Goal: Find contact information

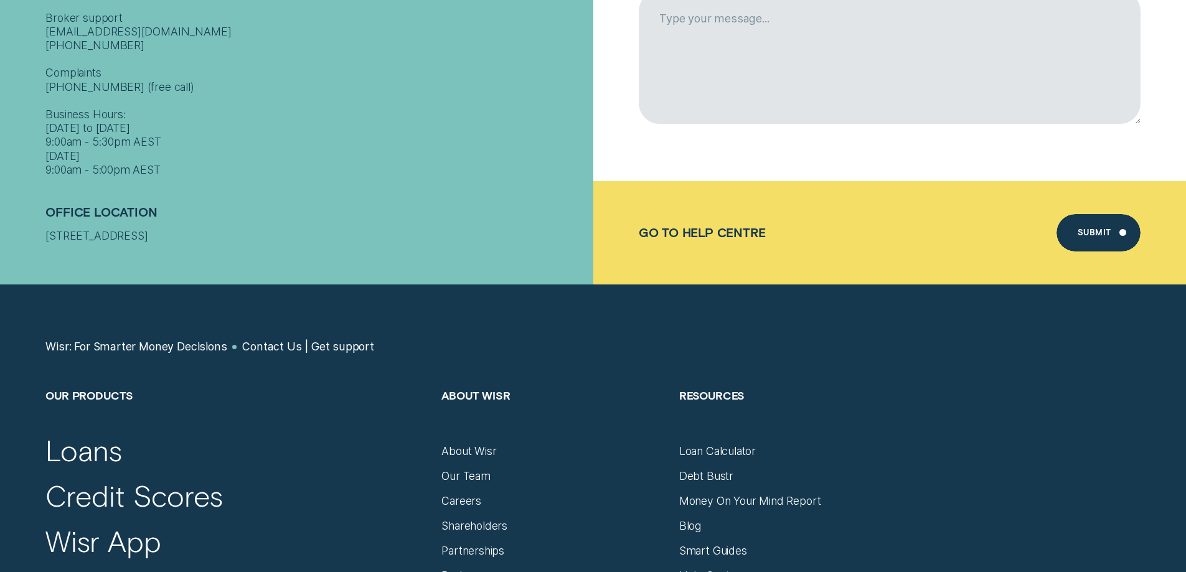
scroll to position [809, 0]
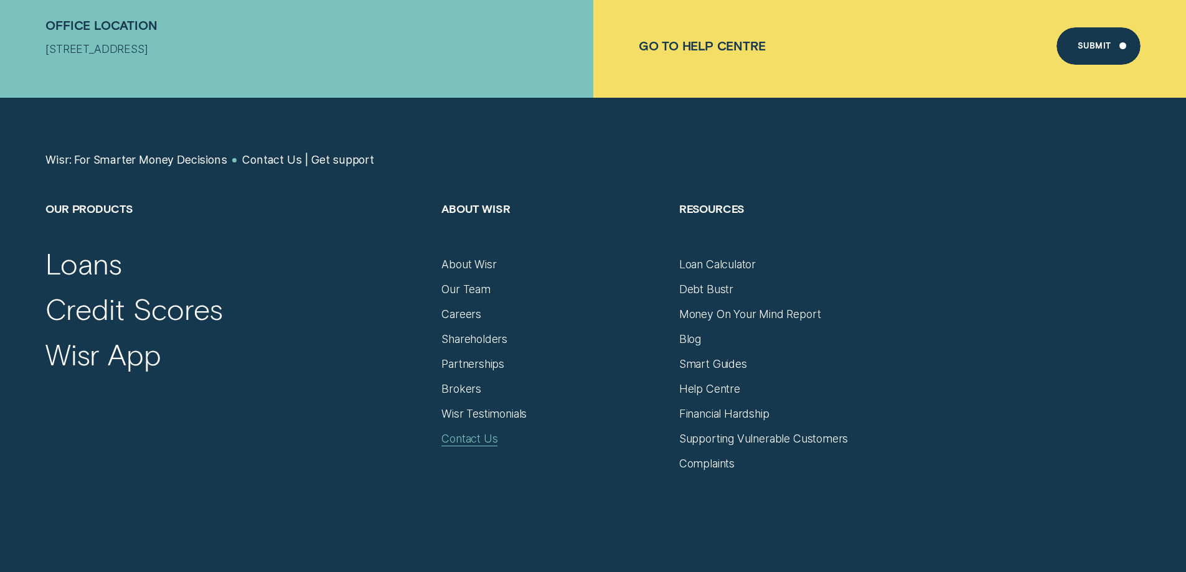
click at [464, 443] on div "Contact Us" at bounding box center [469, 439] width 56 height 14
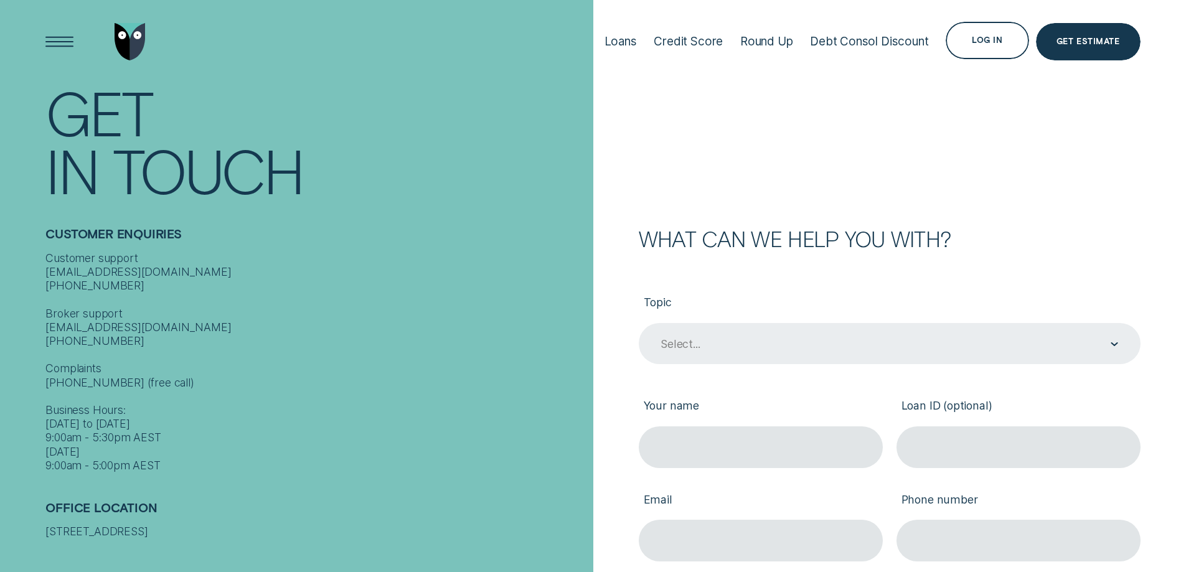
click at [707, 351] on div "Select..." at bounding box center [888, 345] width 459 height 16
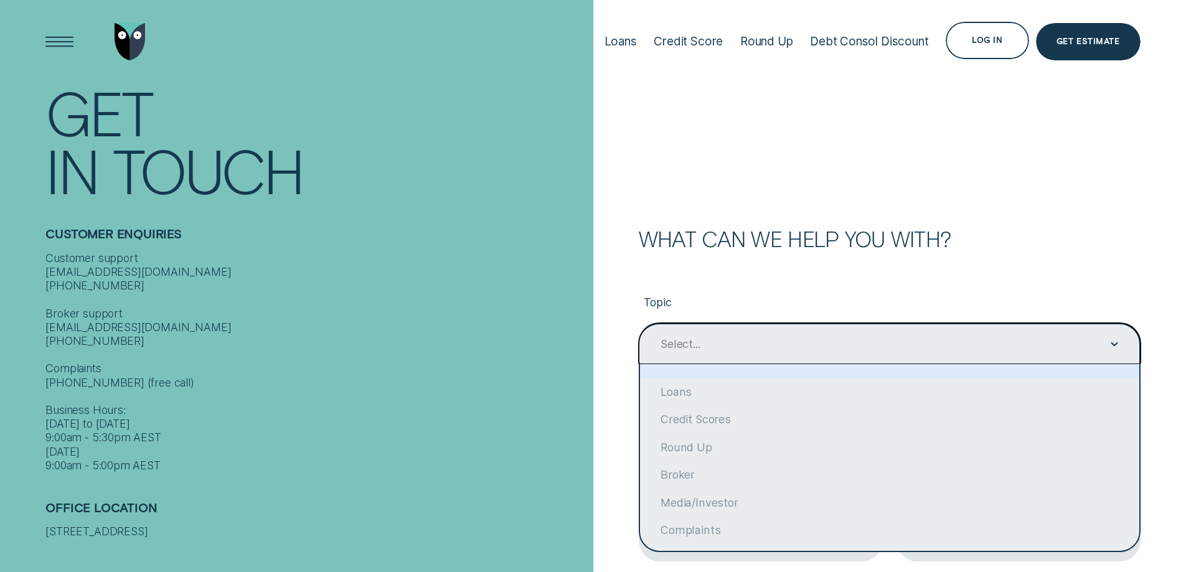
click at [574, 343] on div "Customer support [EMAIL_ADDRESS][DOMAIN_NAME] [PHONE_NUMBER] Broker support [EM…" at bounding box center [315, 362] width 540 height 222
